Goal: Transaction & Acquisition: Purchase product/service

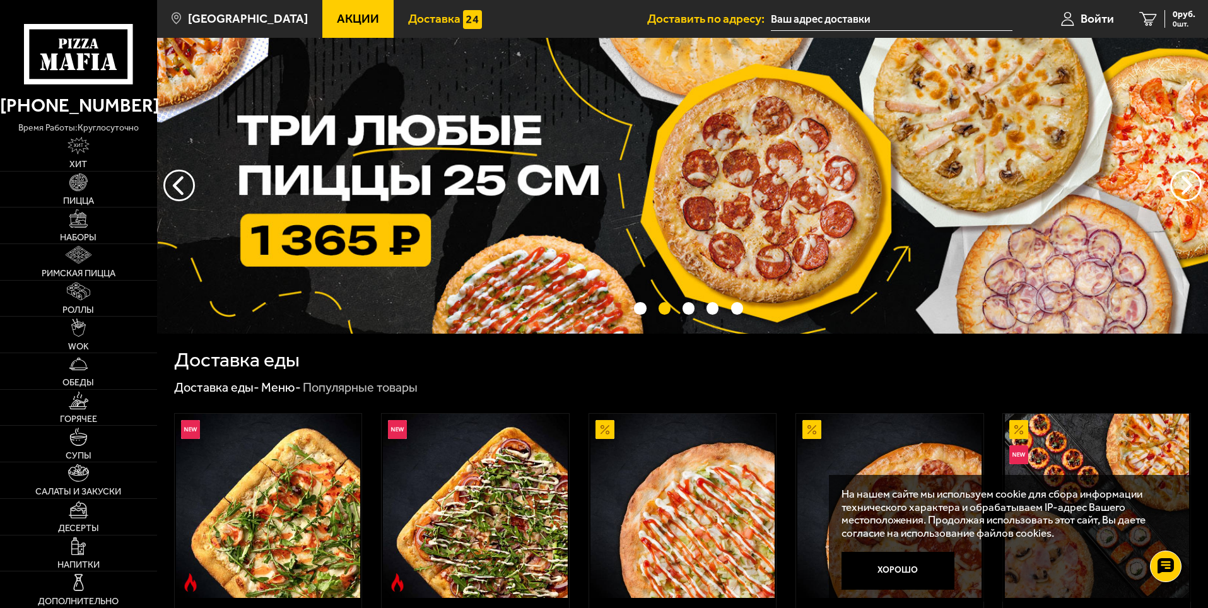
click at [408, 18] on span "Доставка" at bounding box center [434, 19] width 52 height 12
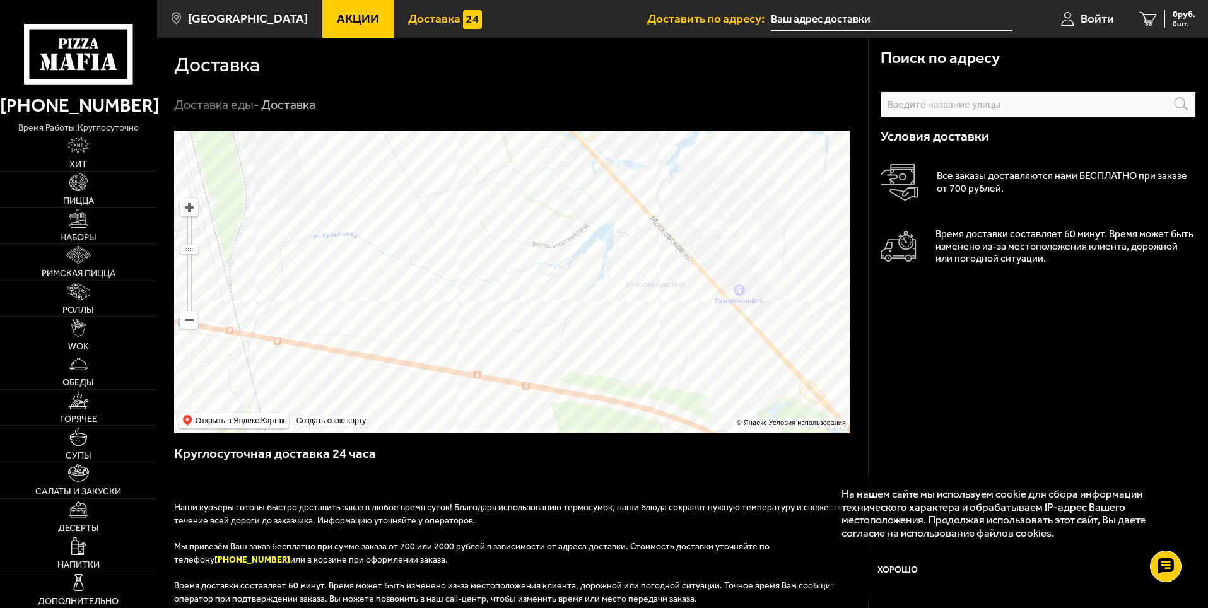
drag, startPoint x: 642, startPoint y: 163, endPoint x: 637, endPoint y: 212, distance: 48.8
click at [637, 212] on ymaps at bounding box center [512, 282] width 676 height 303
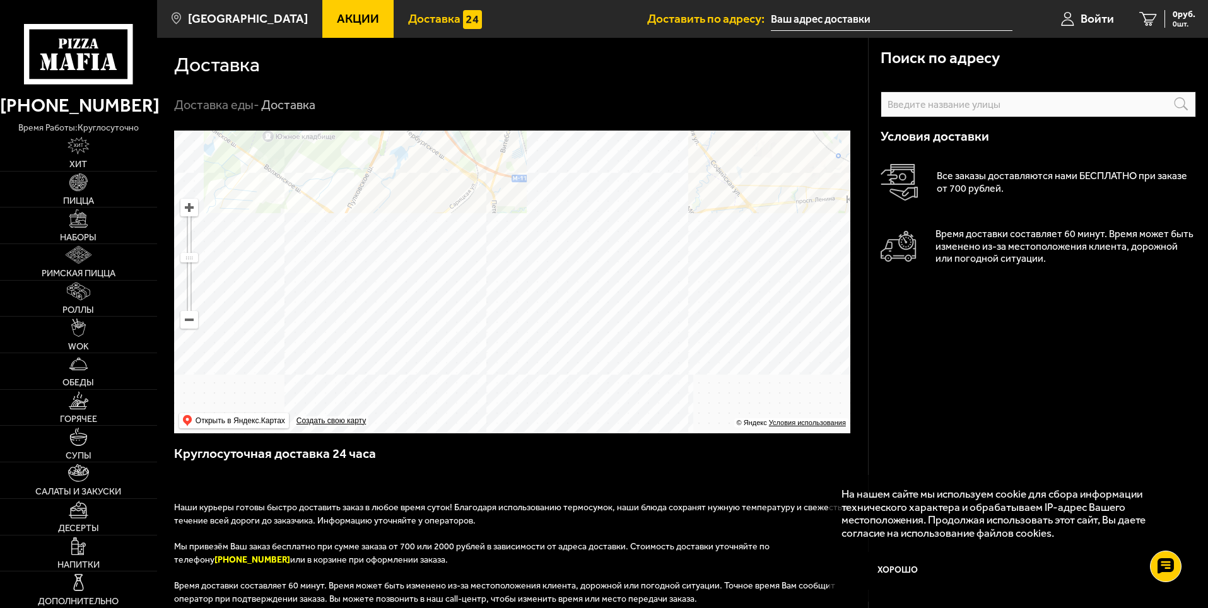
drag, startPoint x: 636, startPoint y: 327, endPoint x: 626, endPoint y: 185, distance: 142.3
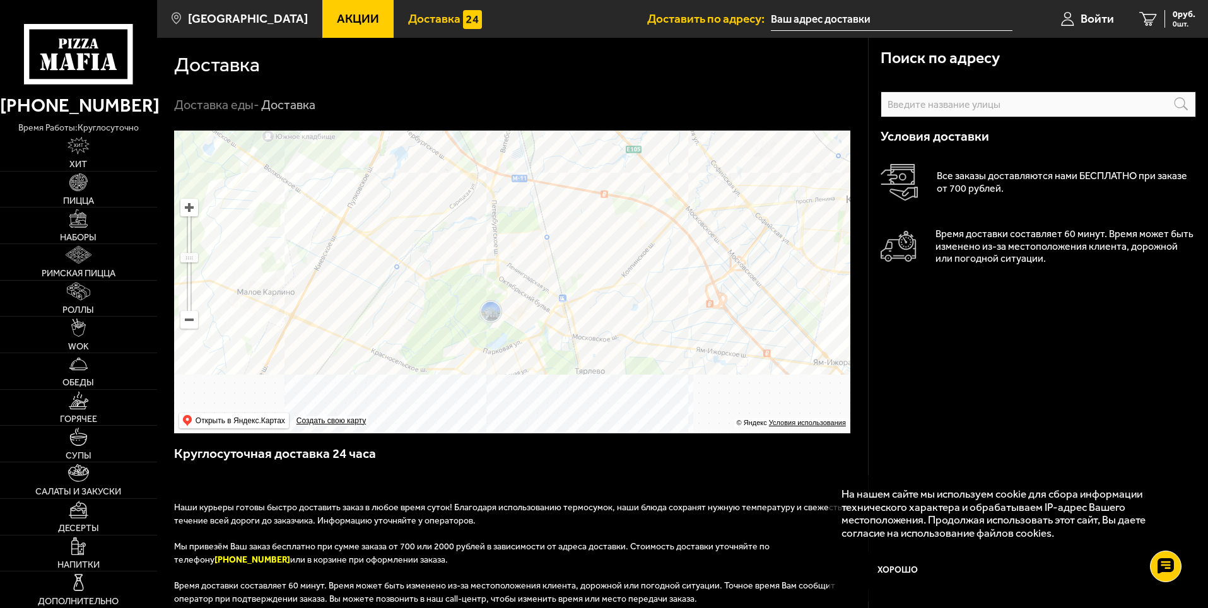
click at [626, 185] on ymaps at bounding box center [512, 282] width 676 height 303
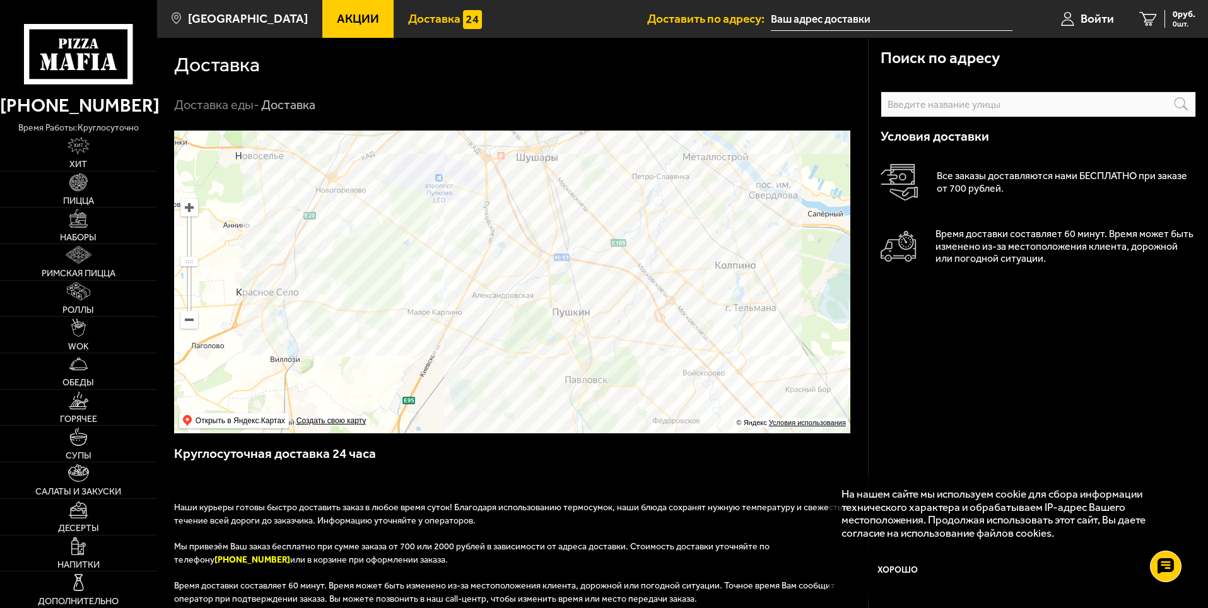
drag, startPoint x: 538, startPoint y: 177, endPoint x: 544, endPoint y: 268, distance: 90.5
click at [544, 268] on ymaps at bounding box center [512, 282] width 676 height 303
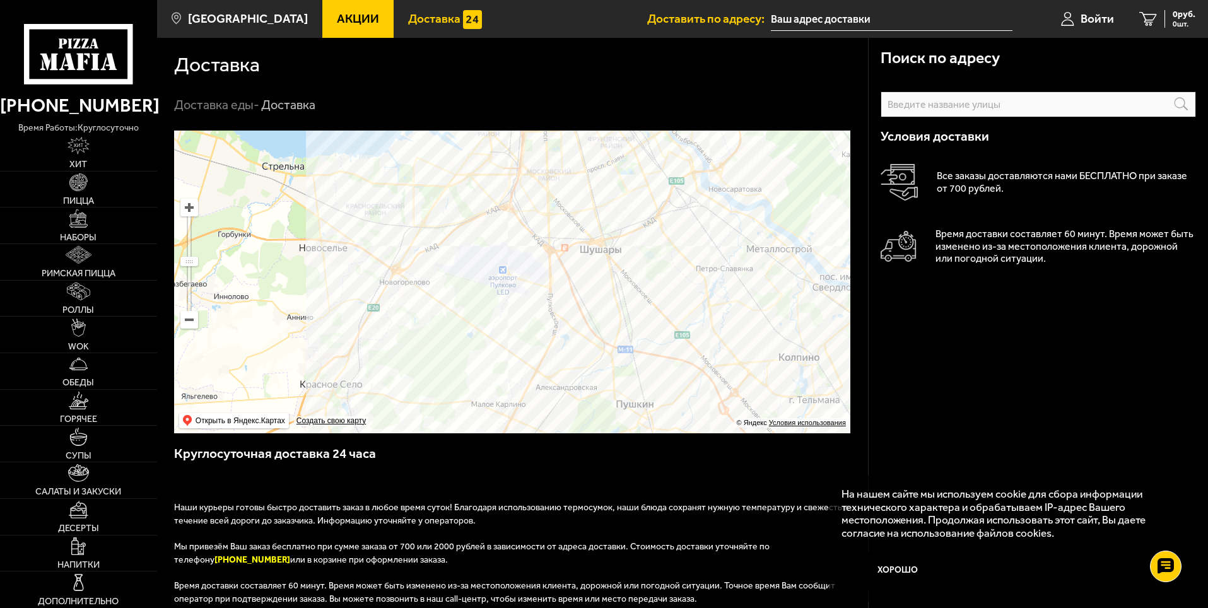
drag, startPoint x: 574, startPoint y: 309, endPoint x: 621, endPoint y: 384, distance: 88.7
click at [621, 384] on ymaps at bounding box center [512, 282] width 676 height 303
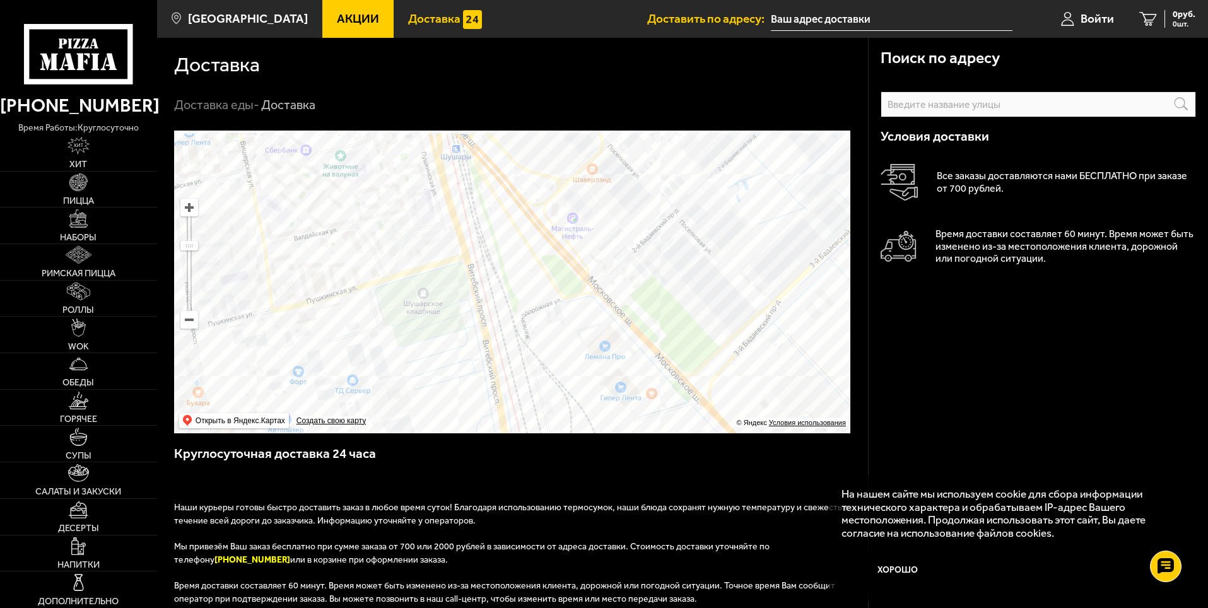
drag, startPoint x: 649, startPoint y: 250, endPoint x: 643, endPoint y: 322, distance: 72.2
click at [643, 322] on ymaps at bounding box center [512, 282] width 676 height 303
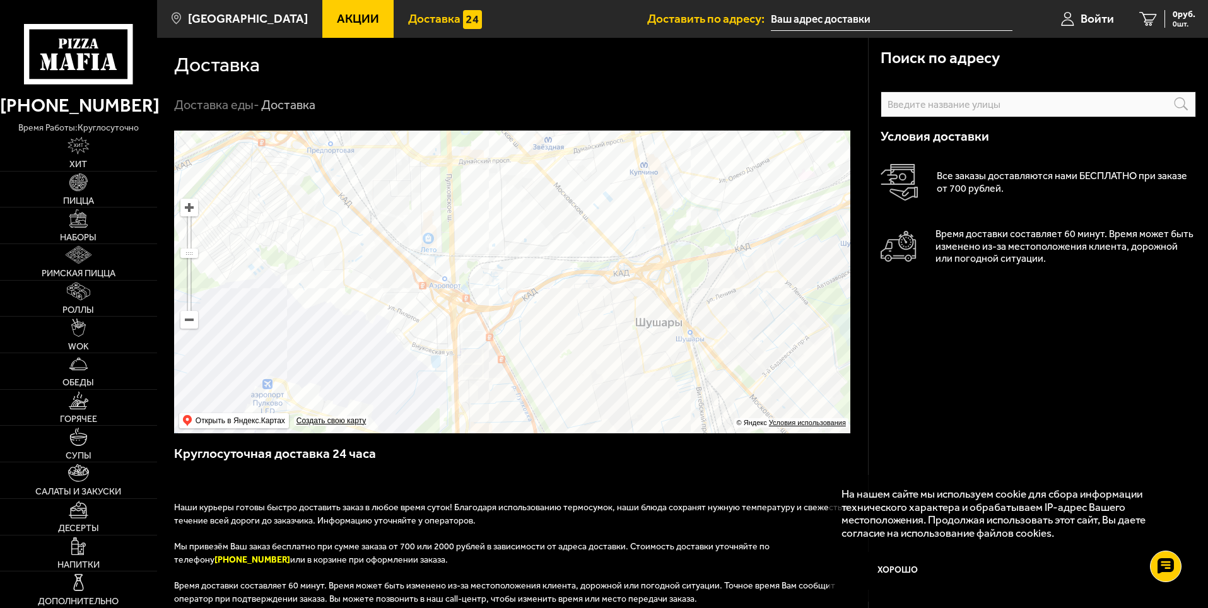
drag, startPoint x: 514, startPoint y: 266, endPoint x: 503, endPoint y: 311, distance: 46.1
click at [503, 311] on ymaps at bounding box center [512, 282] width 676 height 303
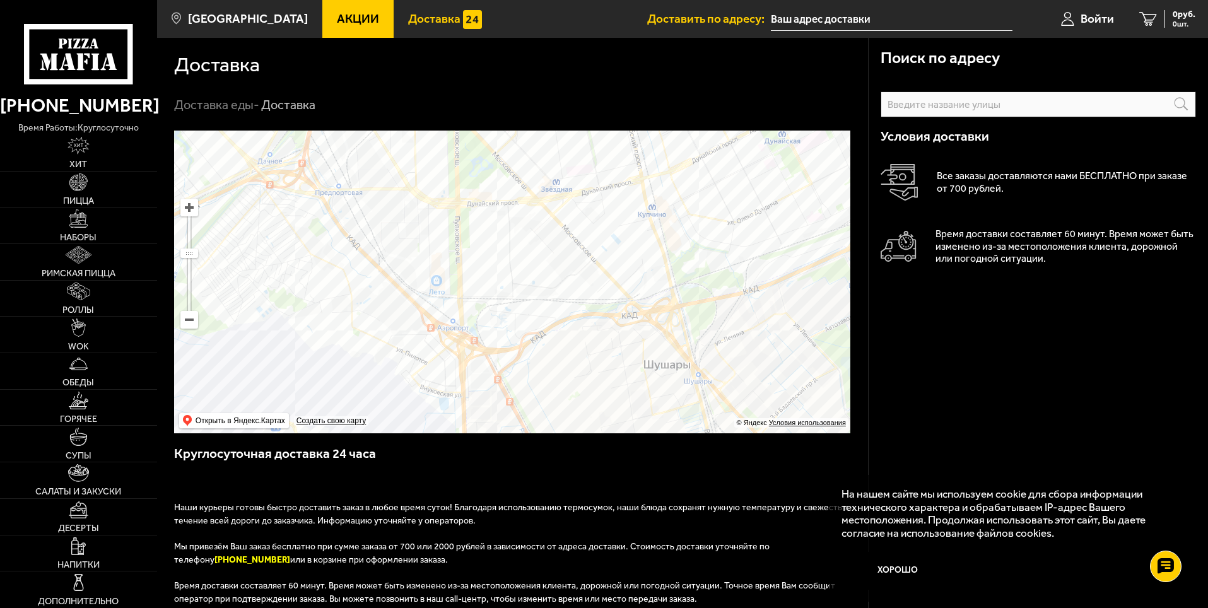
drag, startPoint x: 501, startPoint y: 300, endPoint x: 507, endPoint y: 319, distance: 19.8
click at [507, 319] on ymaps at bounding box center [512, 282] width 676 height 303
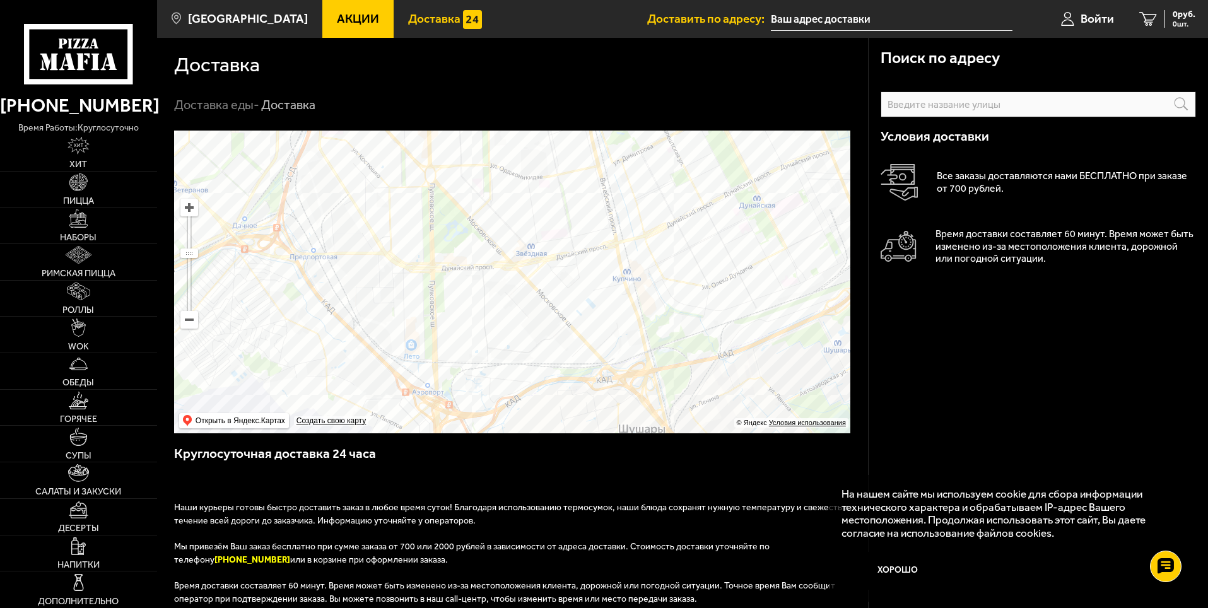
drag, startPoint x: 553, startPoint y: 250, endPoint x: 527, endPoint y: 314, distance: 69.1
click at [527, 314] on ymaps at bounding box center [512, 282] width 676 height 303
click at [95, 255] on link "Римская пицца" at bounding box center [78, 262] width 157 height 36
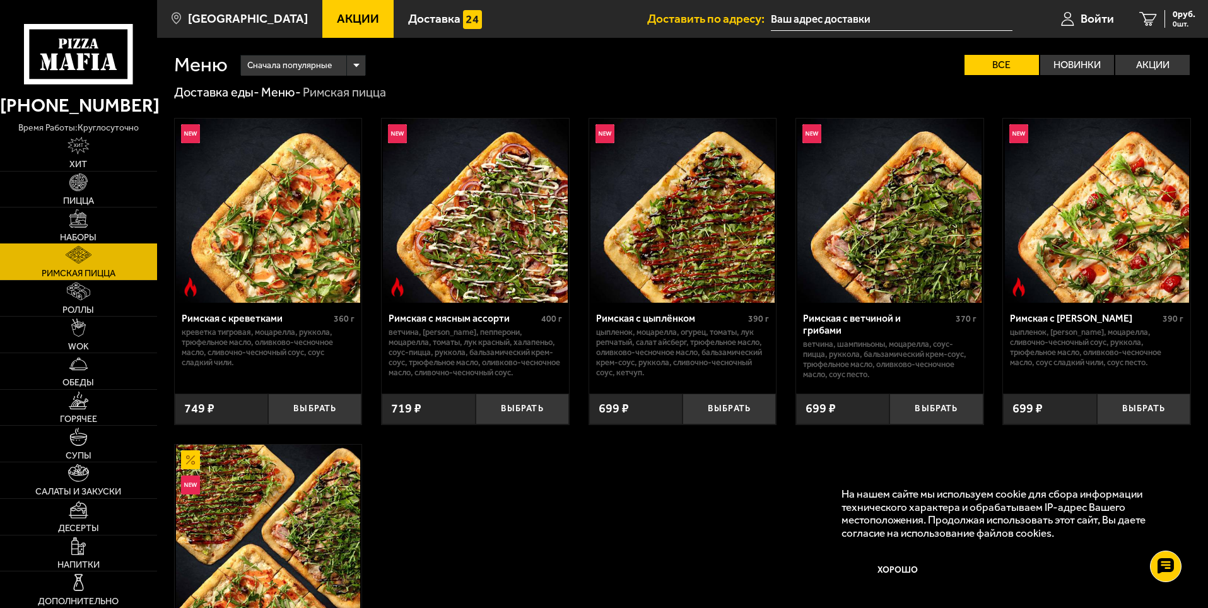
click at [90, 227] on link "Наборы" at bounding box center [78, 226] width 157 height 36
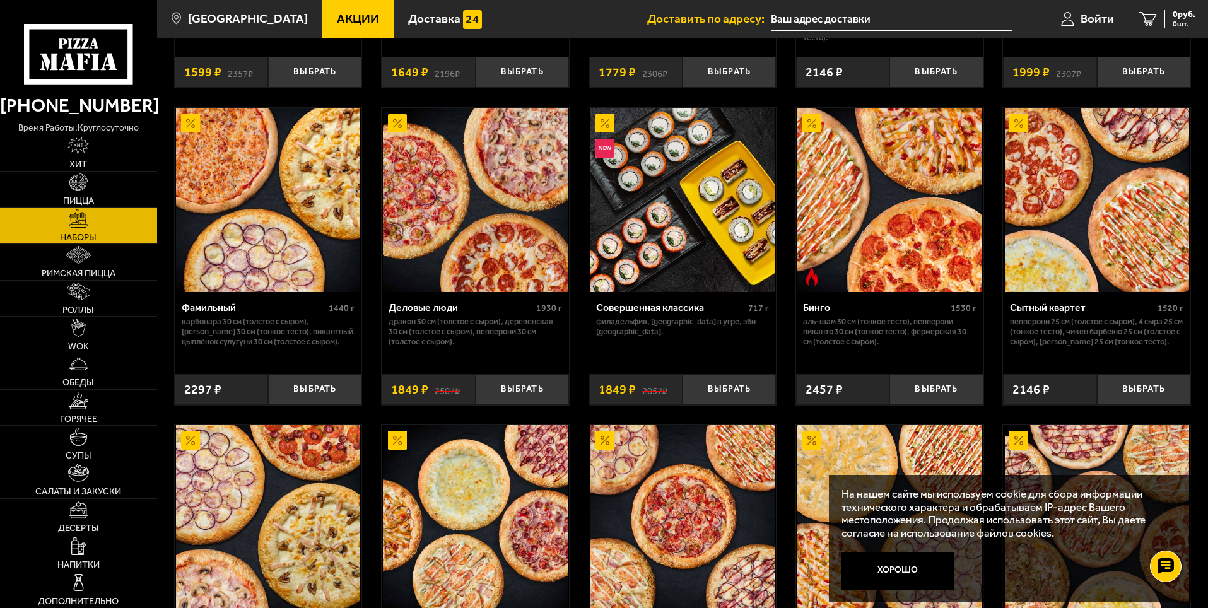
scroll to position [1388, 0]
